Goal: Register for event/course

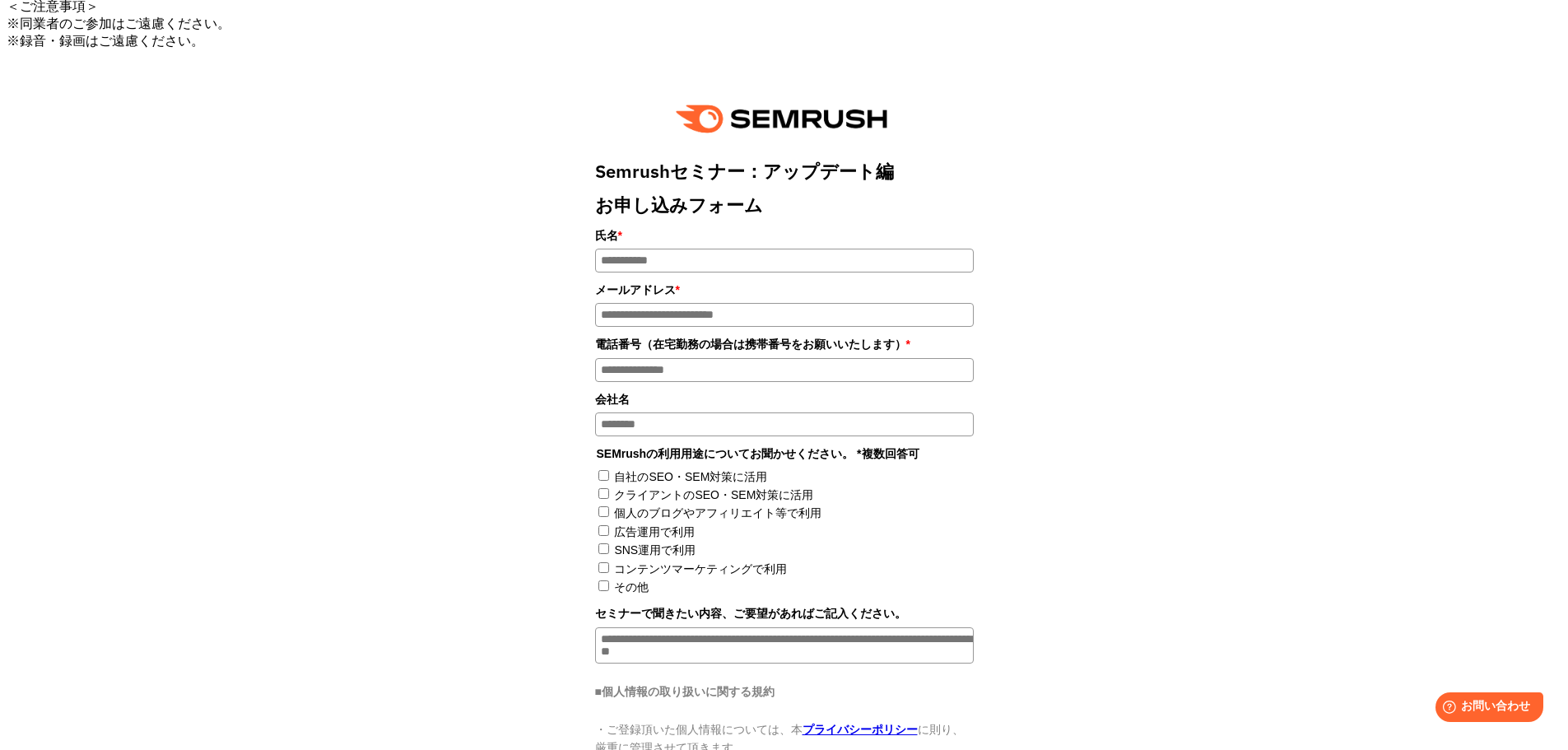
scroll to position [1071, 0]
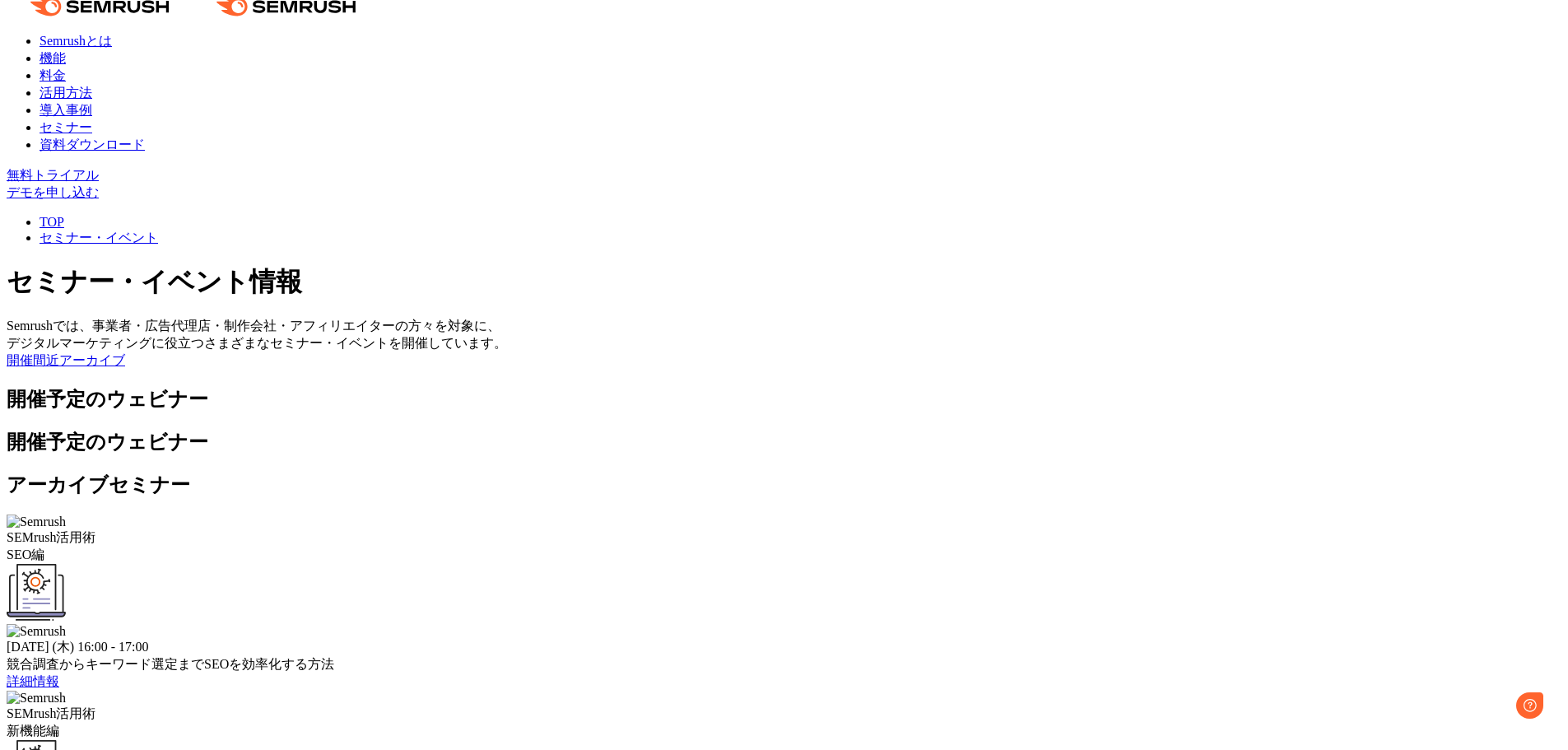
scroll to position [247, 0]
